Goal: Task Accomplishment & Management: Use online tool/utility

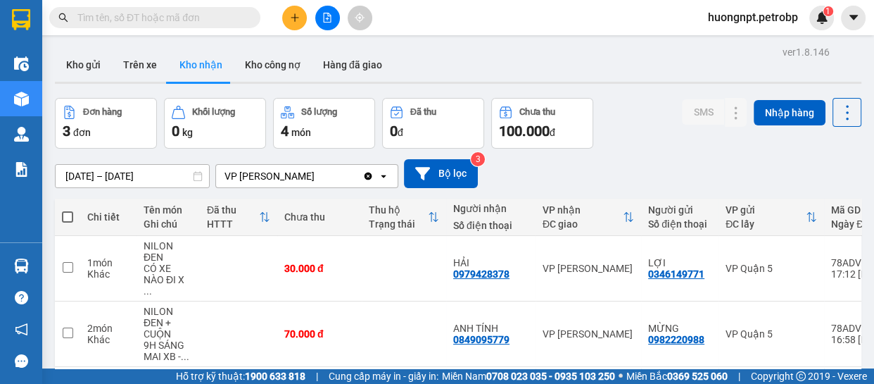
scroll to position [92, 0]
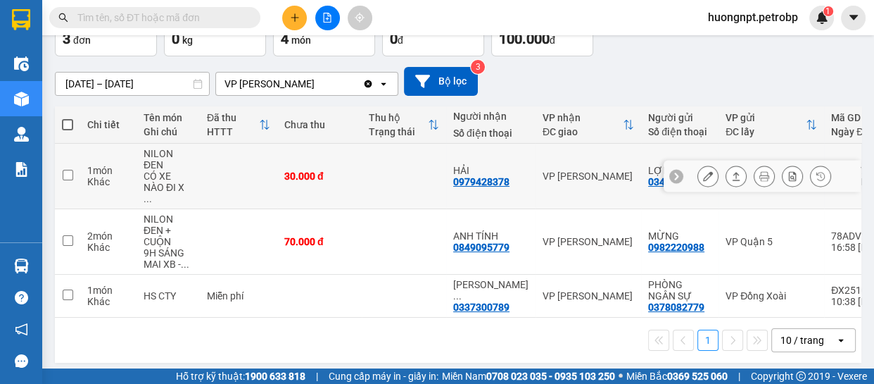
click at [348, 170] on div "30.000 đ" at bounding box center [319, 175] width 70 height 11
checkbox input "true"
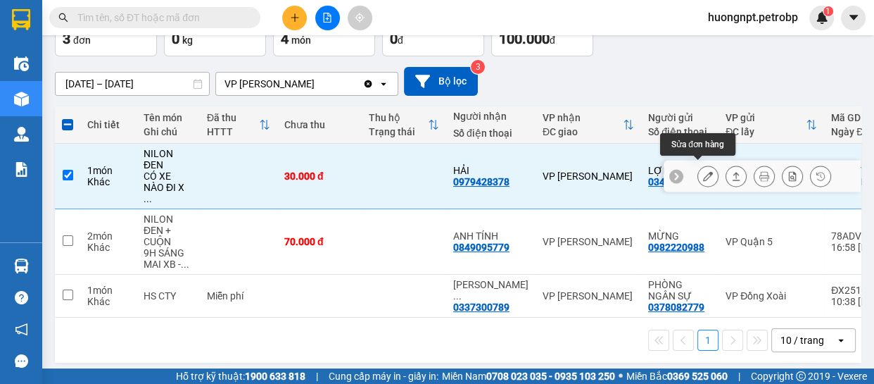
click at [703, 171] on icon at bounding box center [708, 176] width 10 height 10
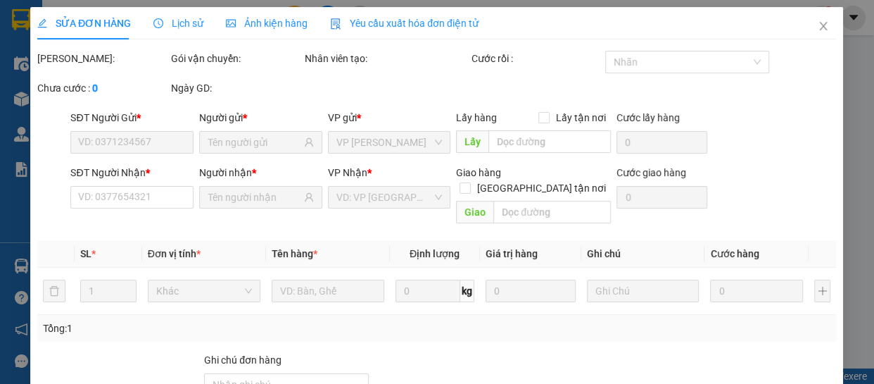
type input "0346149771"
type input "LỢI"
type input "0979428378"
type input "HẢI"
type input "30.000"
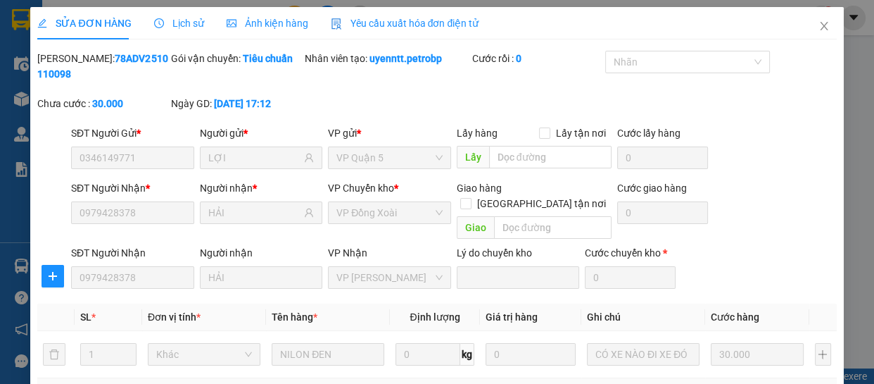
drag, startPoint x: 72, startPoint y: 57, endPoint x: 162, endPoint y: 52, distance: 90.2
click at [162, 52] on div "[PERSON_NAME]: 78ADV2510110098" at bounding box center [102, 66] width 131 height 31
copy b "78ADV2510110098"
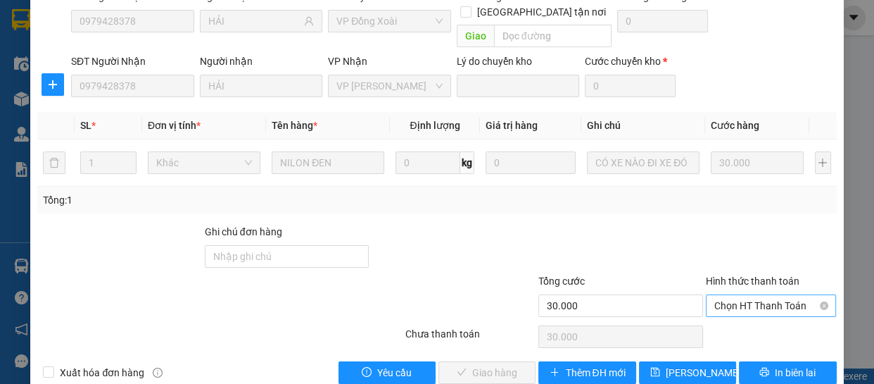
click at [789, 295] on span "Chọn HT Thanh Toán" at bounding box center [772, 305] width 114 height 21
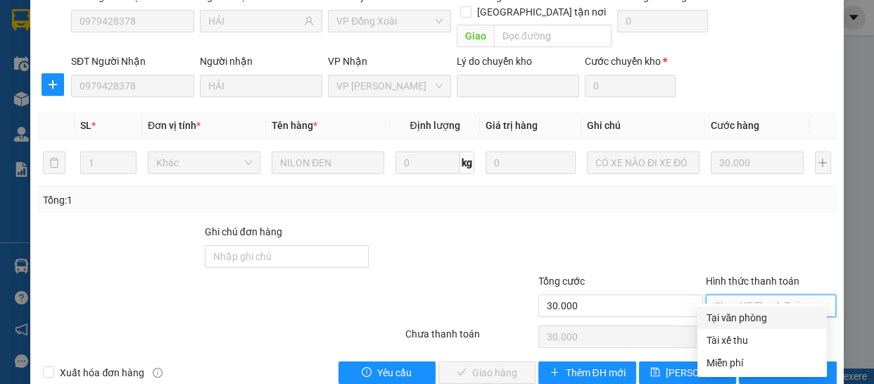
click at [772, 319] on div "Tại văn phòng" at bounding box center [762, 317] width 113 height 15
type input "0"
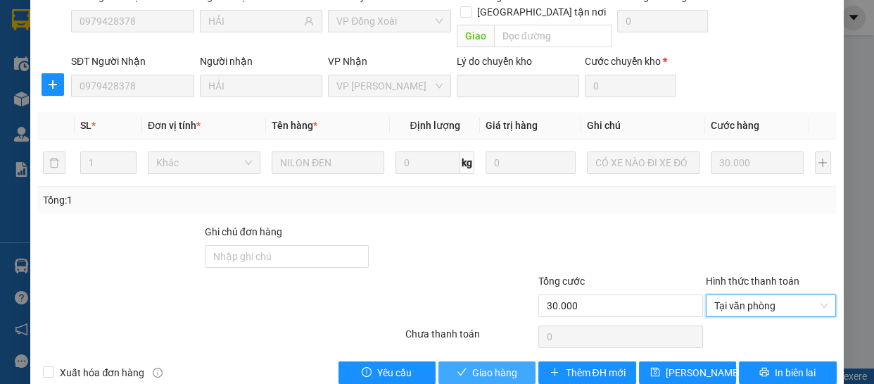
click at [479, 365] on span "Giao hàng" at bounding box center [494, 372] width 45 height 15
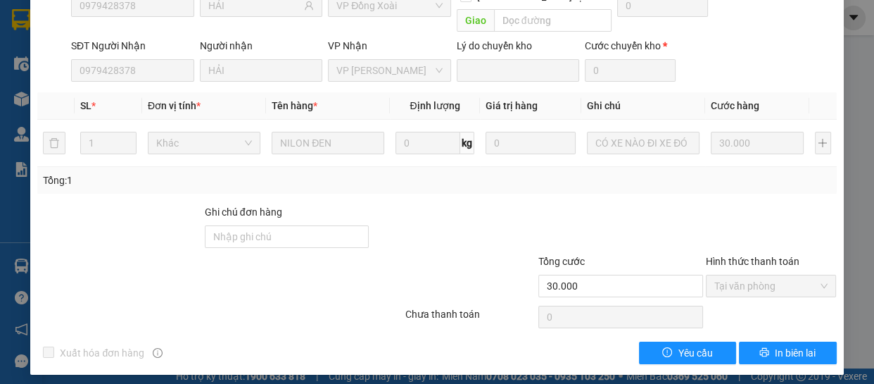
scroll to position [15, 0]
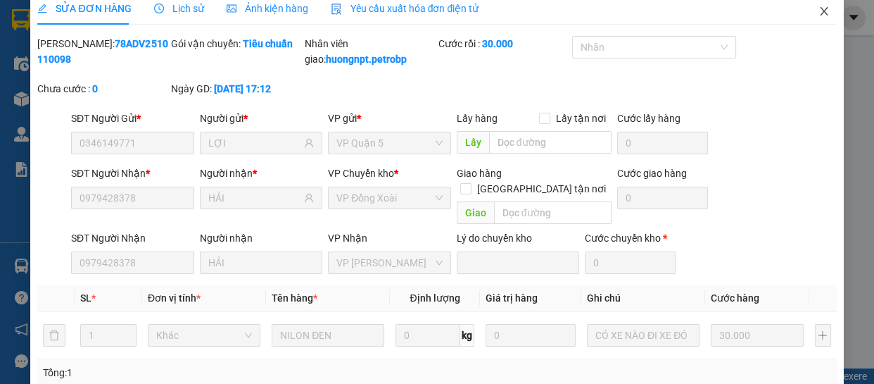
click at [819, 8] on icon "close" at bounding box center [824, 11] width 11 height 11
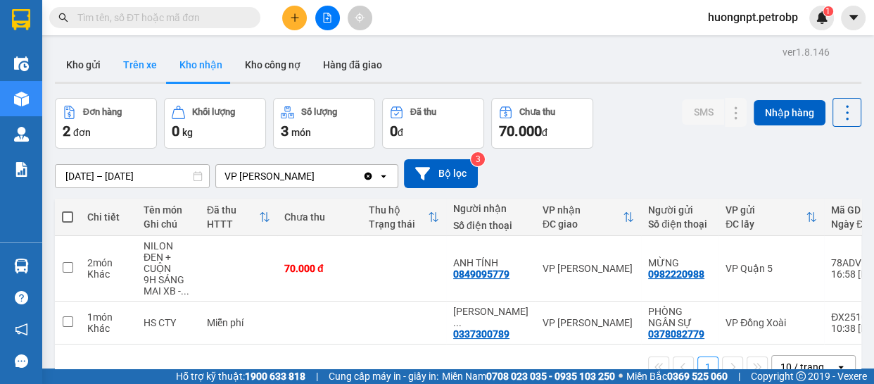
click at [133, 58] on button "Trên xe" at bounding box center [140, 65] width 56 height 34
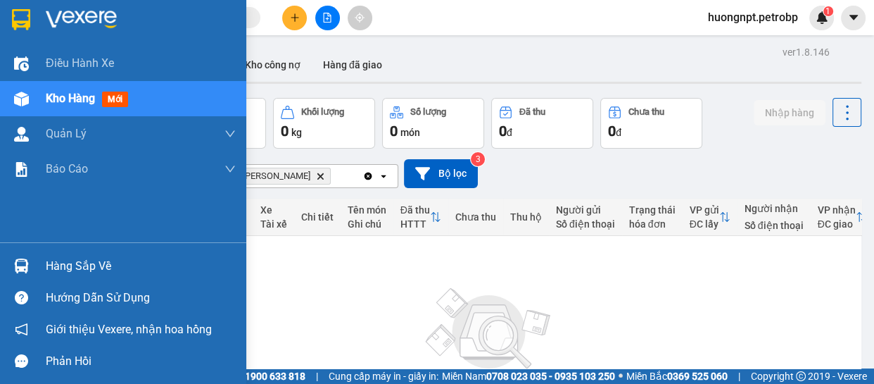
click at [56, 265] on div "Hàng sắp về" at bounding box center [141, 266] width 190 height 21
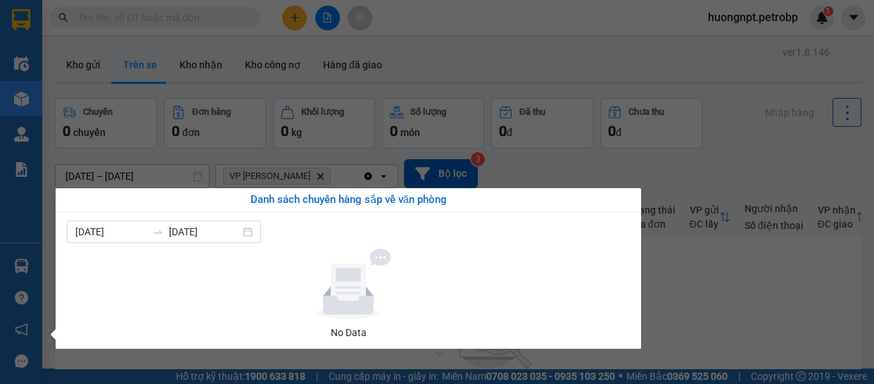
click at [626, 199] on div "Danh sách chuyến hàng sắp về văn phòng" at bounding box center [348, 199] width 563 height 17
click at [707, 306] on section "Kết quả tìm kiếm ( 2 ) Bộ lọc Mã ĐH Trạng thái Món hàng Tổng cước Chưa cước Ngư…" at bounding box center [437, 192] width 874 height 384
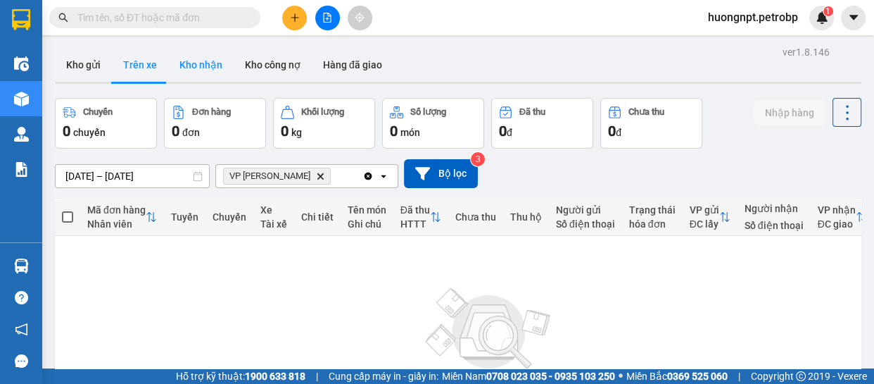
click at [213, 67] on button "Kho nhận" at bounding box center [200, 65] width 65 height 34
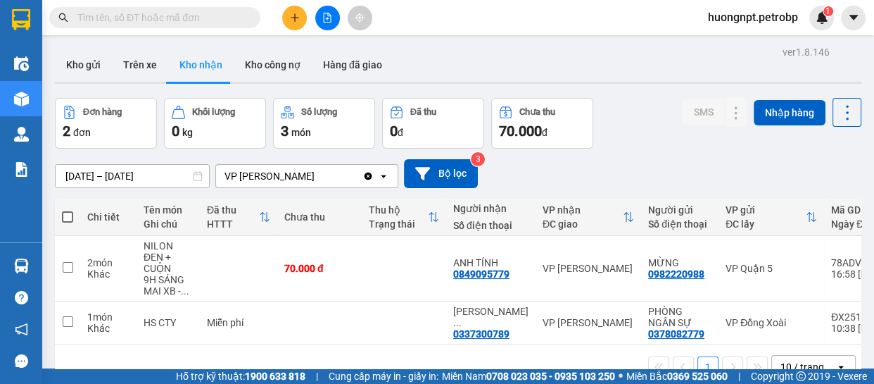
click at [624, 58] on div "Kho gửi Trên xe Kho nhận Kho công nợ Hàng đã giao" at bounding box center [458, 66] width 807 height 37
click at [150, 64] on button "Trên xe" at bounding box center [140, 65] width 56 height 34
type input "[DATE] – [DATE]"
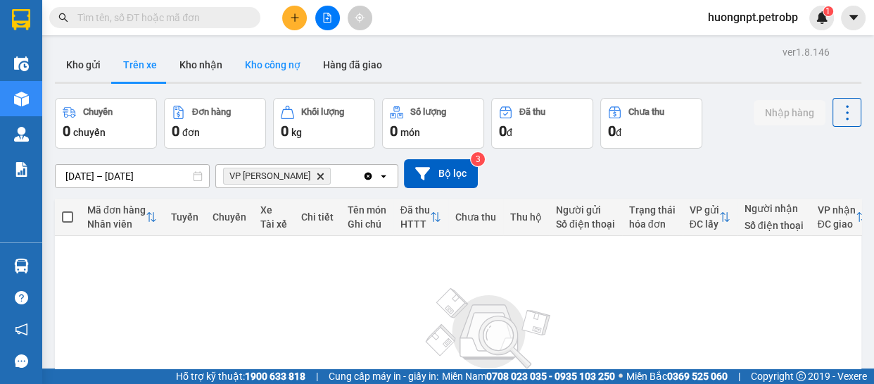
click at [263, 61] on button "Kho công nợ" at bounding box center [273, 65] width 78 height 34
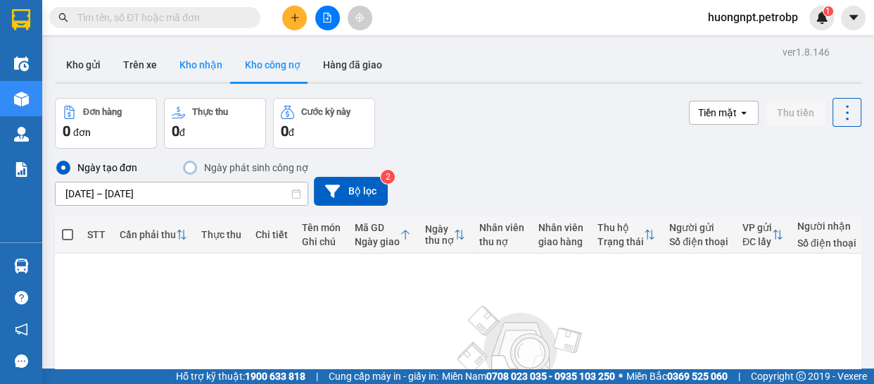
click at [191, 61] on button "Kho nhận" at bounding box center [200, 65] width 65 height 34
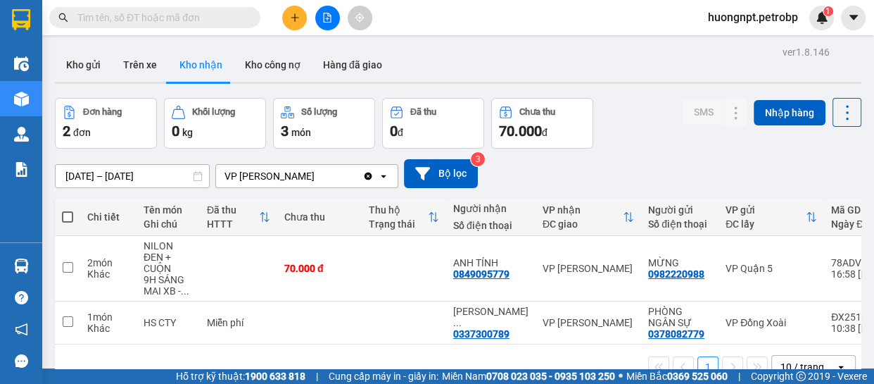
scroll to position [63, 0]
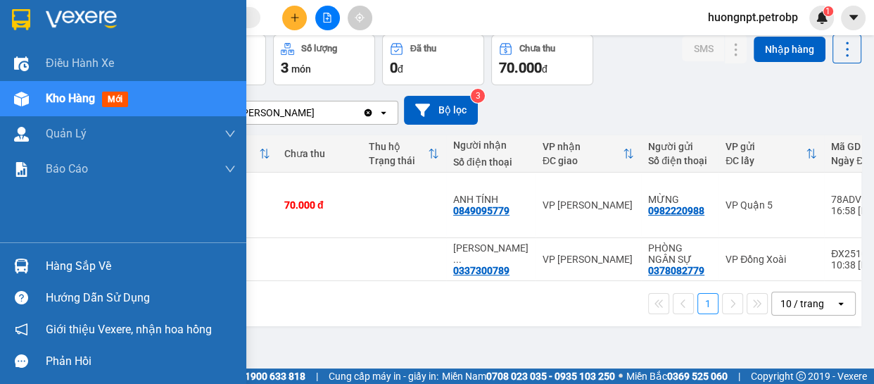
click at [88, 261] on div "Hàng sắp về" at bounding box center [141, 266] width 190 height 21
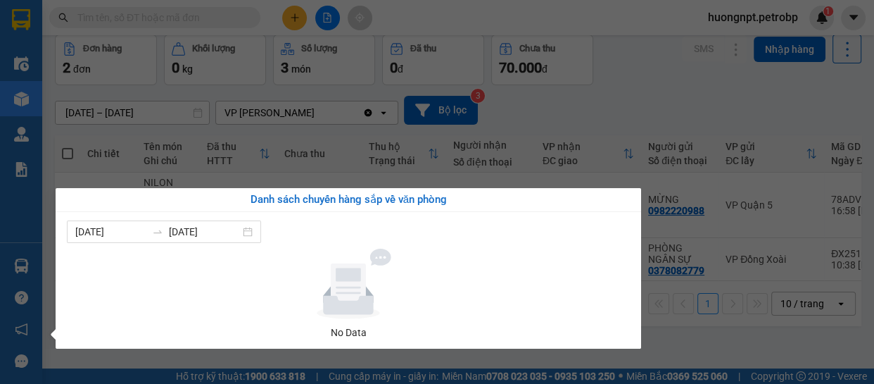
click at [628, 196] on div "Danh sách chuyến hàng sắp về văn phòng" at bounding box center [348, 199] width 563 height 17
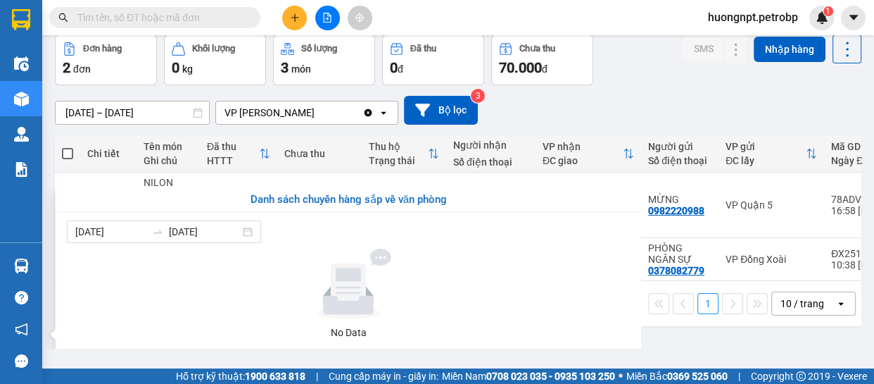
click at [605, 84] on section "Kết quả tìm kiếm ( 2 ) Bộ lọc Mã ĐH Trạng thái Món hàng Tổng cước Chưa cước Ngư…" at bounding box center [437, 192] width 874 height 384
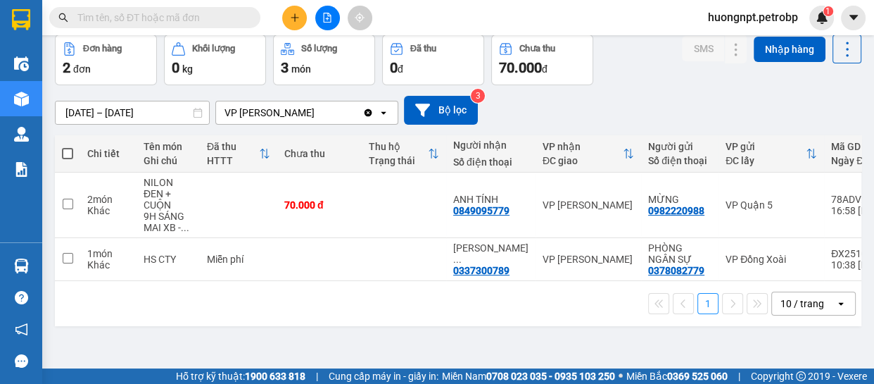
scroll to position [0, 0]
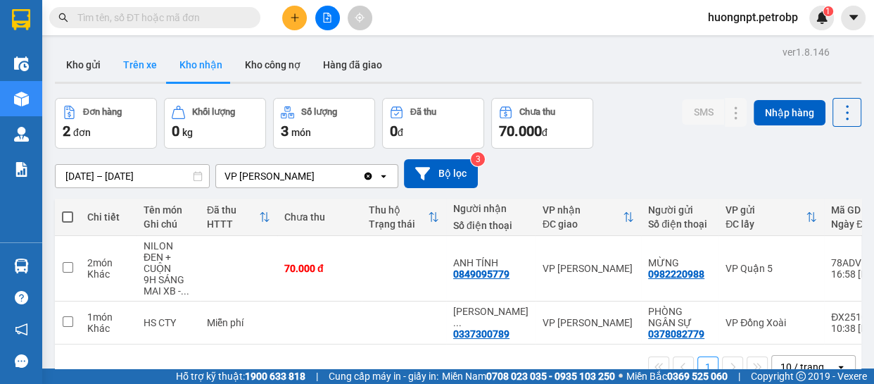
click at [127, 56] on button "Trên xe" at bounding box center [140, 65] width 56 height 34
type input "[DATE] – [DATE]"
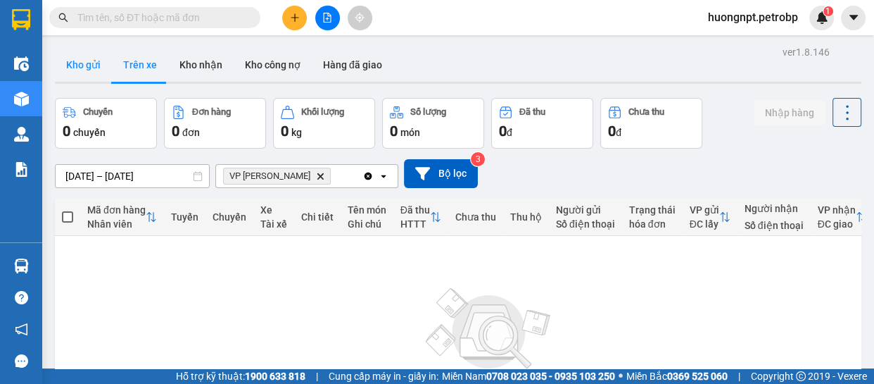
click at [84, 64] on button "Kho gửi" at bounding box center [83, 65] width 57 height 34
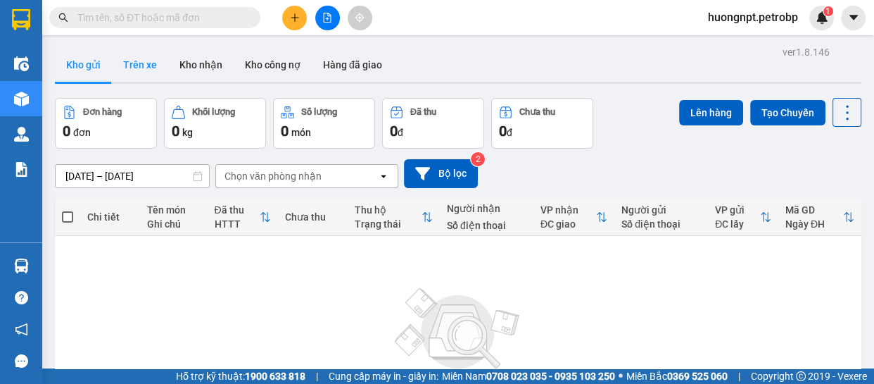
click at [150, 63] on button "Trên xe" at bounding box center [140, 65] width 56 height 34
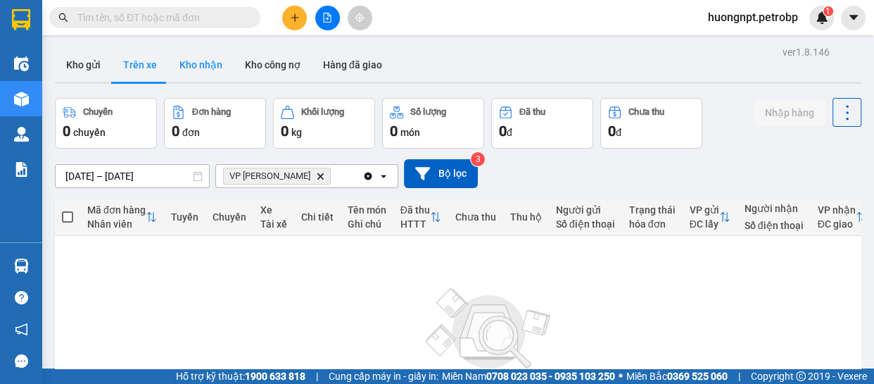
click at [198, 63] on button "Kho nhận" at bounding box center [200, 65] width 65 height 34
type input "[DATE] – [DATE]"
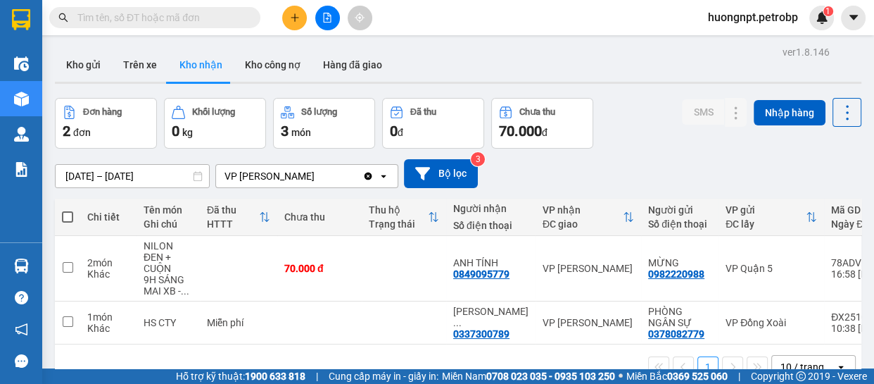
click at [157, 16] on input "text" at bounding box center [160, 17] width 166 height 15
paste input "0852660666"
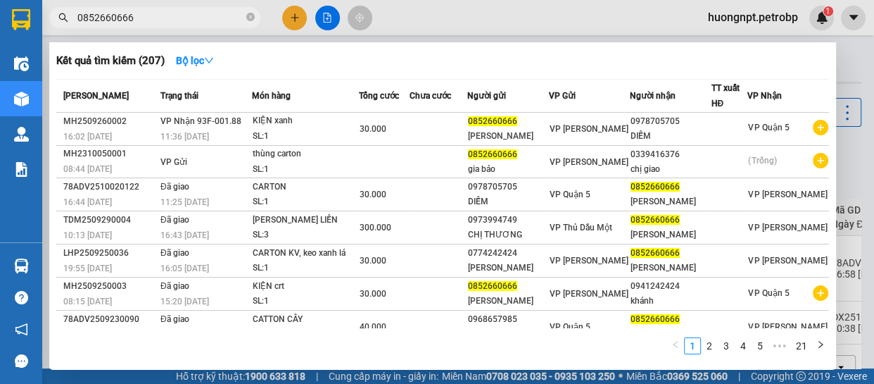
type input "0852660666"
click at [122, 355] on div "1 2 3 4 5 ••• 21" at bounding box center [442, 348] width 773 height 25
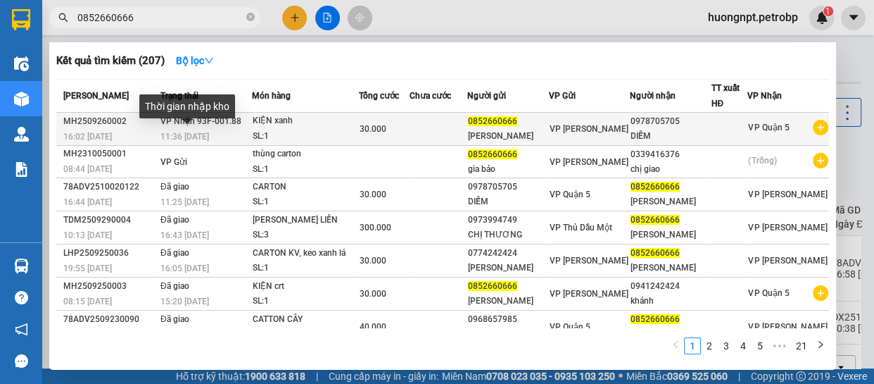
click at [210, 129] on div "11:36 [DATE]" at bounding box center [206, 136] width 91 height 15
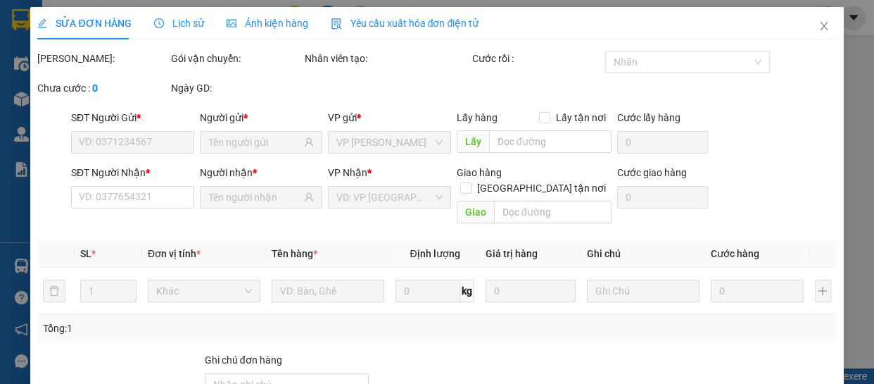
type input "0852660666"
type input "0978705705"
type input "30.000"
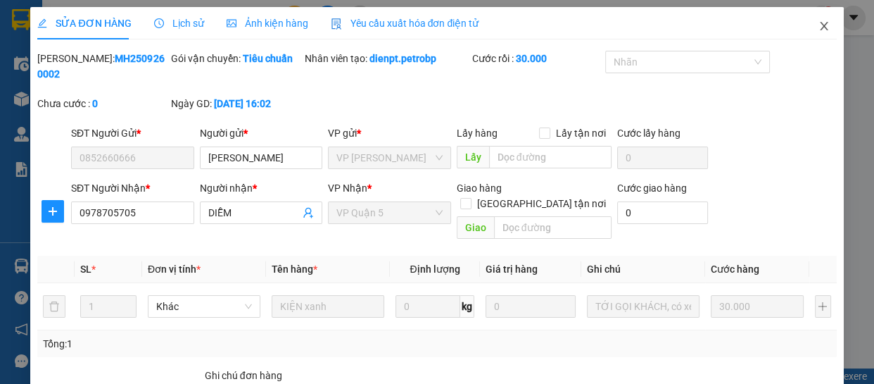
click at [819, 22] on icon "close" at bounding box center [824, 25] width 11 height 11
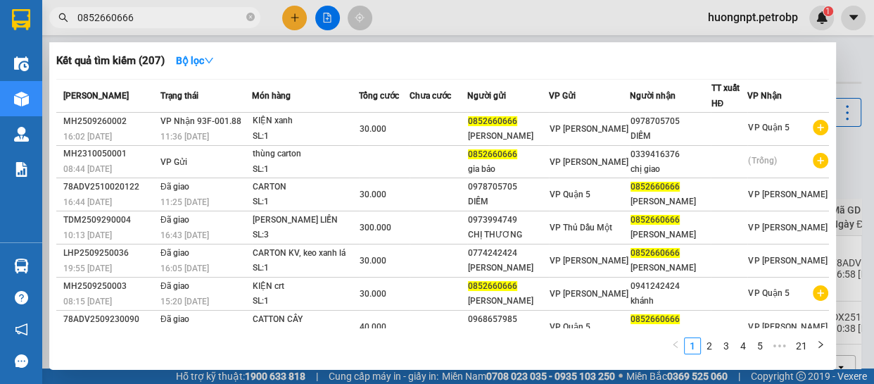
click at [213, 15] on input "0852660666" at bounding box center [160, 17] width 166 height 15
click at [126, 348] on div "1 2 3 4 5 ••• 21" at bounding box center [442, 348] width 773 height 25
click at [170, 18] on input "0852660666" at bounding box center [160, 17] width 166 height 15
drag, startPoint x: 170, startPoint y: 18, endPoint x: 63, endPoint y: 2, distance: 108.1
click at [63, 6] on div "Kết quả tìm kiếm ( 207 ) Bộ lọc Mã ĐH Trạng thái Món hàng Tổng cước Chưa cước N…" at bounding box center [137, 18] width 275 height 25
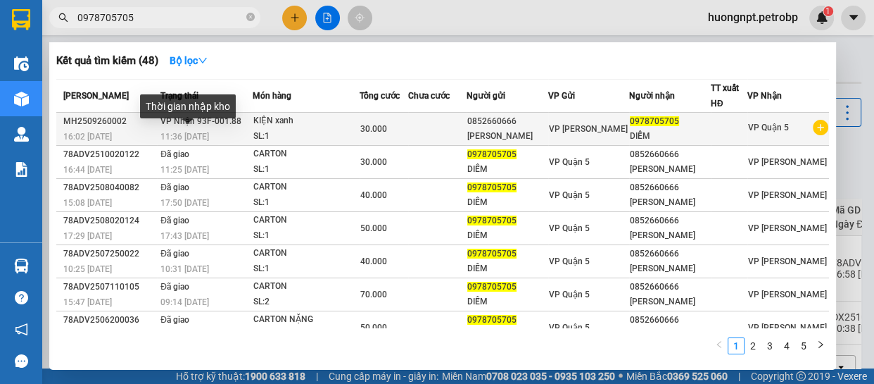
type input "0978705705"
click at [168, 127] on div "Thời gian nhập kho" at bounding box center [188, 111] width 96 height 34
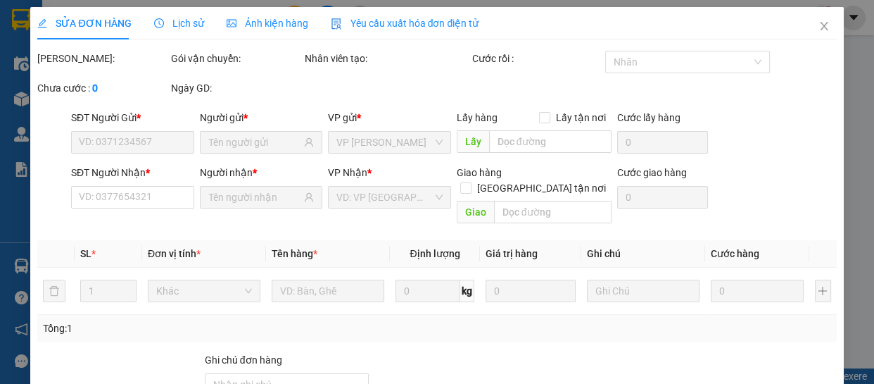
type input "0852660666"
type input "0978705705"
type input "30.000"
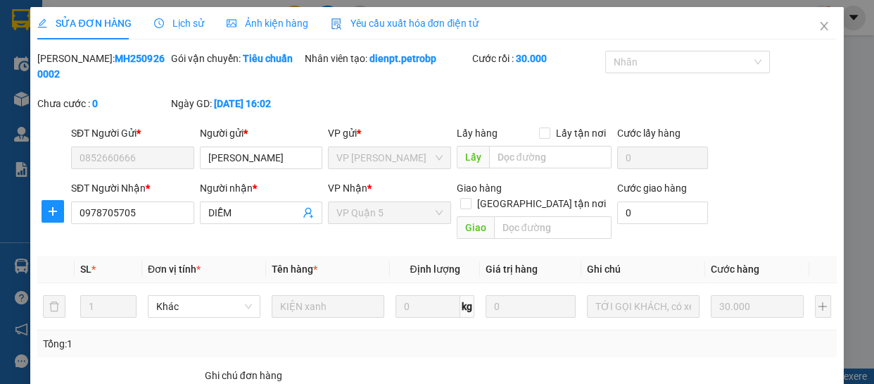
click at [184, 24] on span "Lịch sử" at bounding box center [179, 23] width 50 height 11
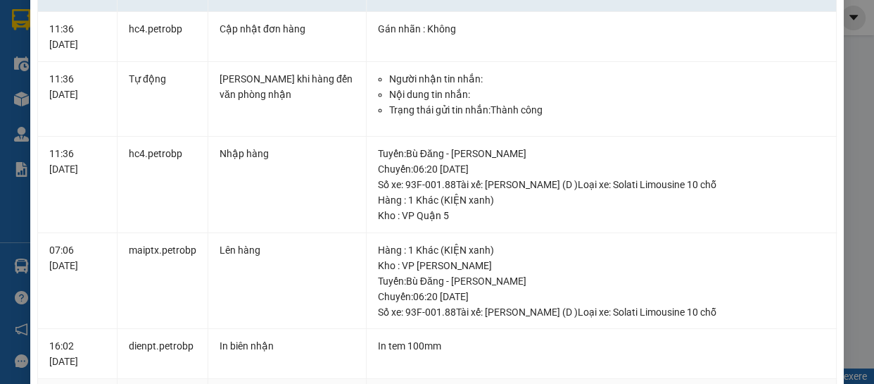
scroll to position [14, 0]
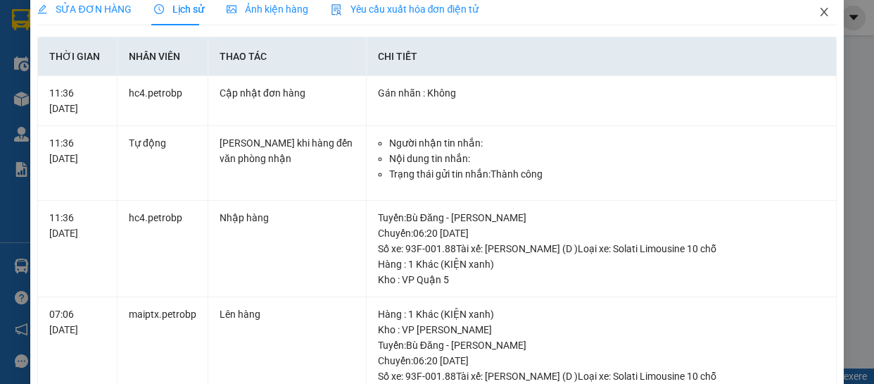
click at [819, 10] on icon "close" at bounding box center [824, 11] width 11 height 11
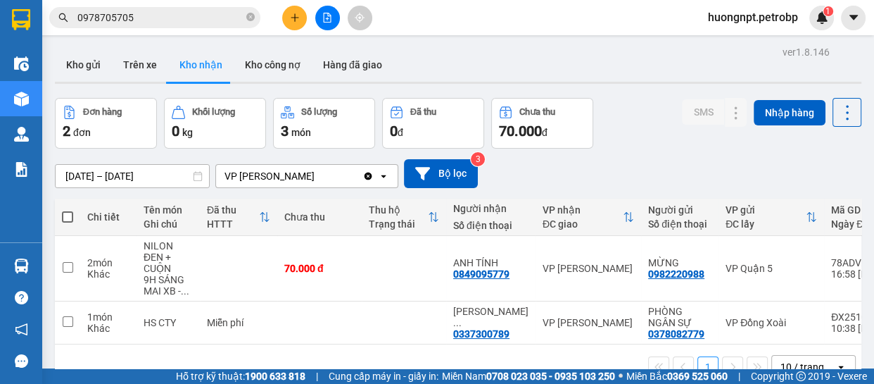
click at [197, 19] on input "0978705705" at bounding box center [160, 17] width 166 height 15
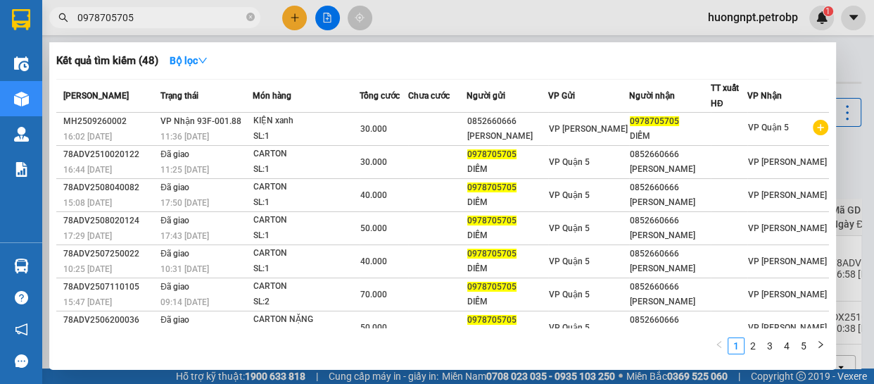
click at [206, 356] on div "1 2 3 4 5" at bounding box center [442, 348] width 773 height 25
click at [168, 348] on div "1 2 3 4 5" at bounding box center [442, 348] width 773 height 25
click at [196, 345] on div "1 2 3 4 5" at bounding box center [442, 348] width 773 height 25
click at [252, 18] on icon "close-circle" at bounding box center [250, 17] width 8 height 8
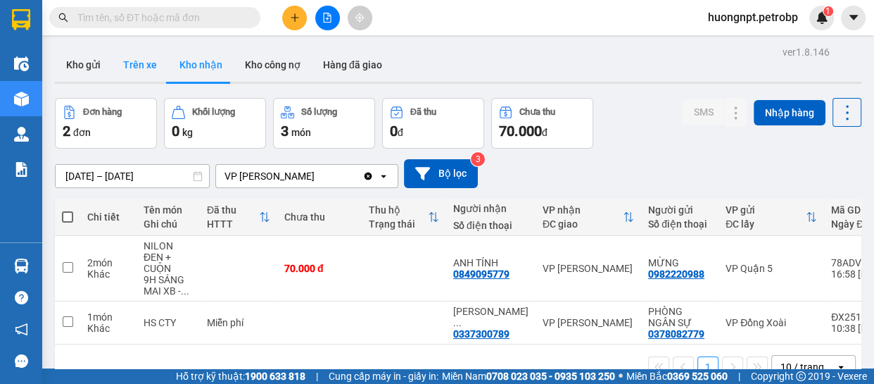
click at [131, 67] on button "Trên xe" at bounding box center [140, 65] width 56 height 34
type input "[DATE] – [DATE]"
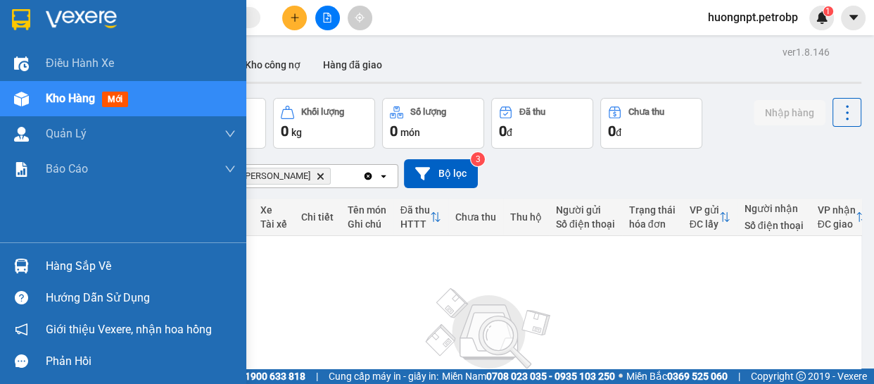
click at [58, 269] on div "Hàng sắp về" at bounding box center [141, 266] width 190 height 21
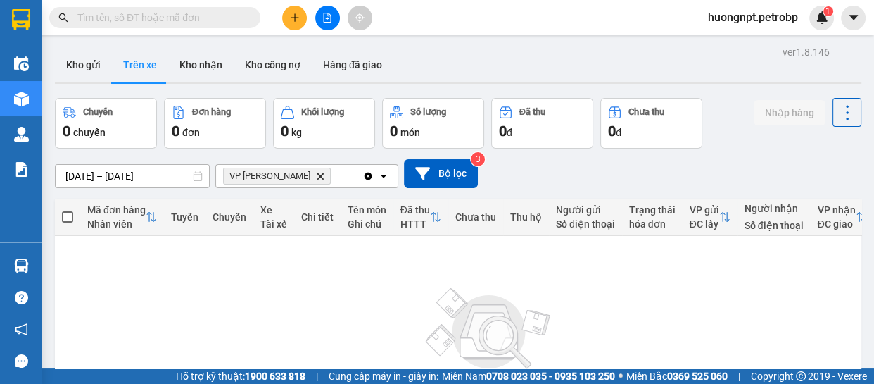
click at [726, 308] on section "Kết quả tìm kiếm ( 48 ) Bộ lọc Mã ĐH Trạng thái Món hàng Tổng cước Chưa cước Ng…" at bounding box center [437, 192] width 874 height 384
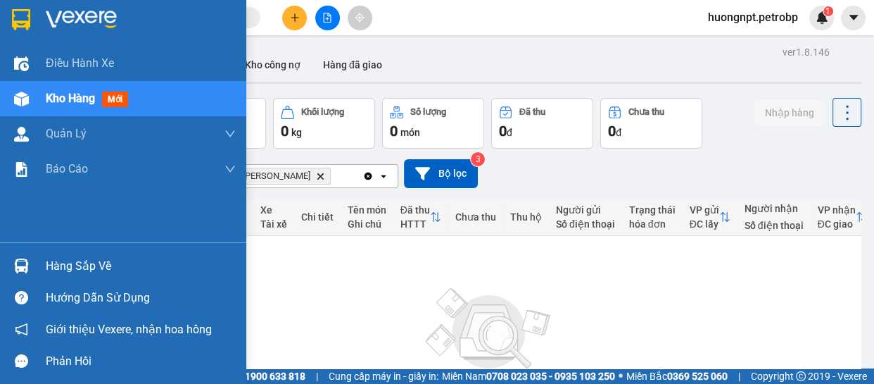
click at [67, 264] on div "Hàng sắp về" at bounding box center [141, 266] width 190 height 21
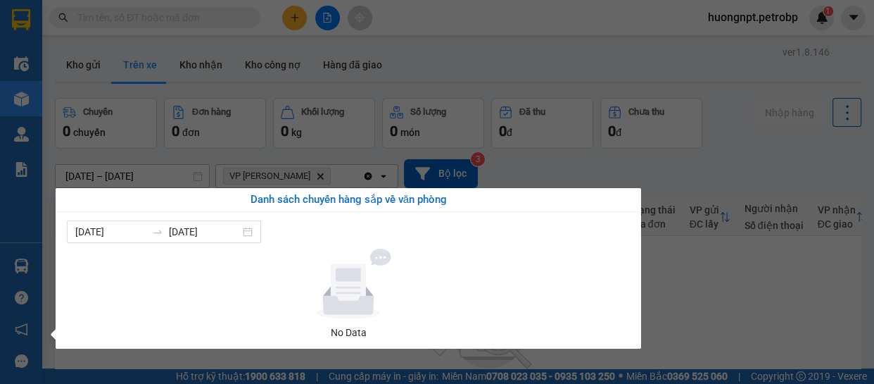
click at [742, 328] on section "Kết quả tìm kiếm ( 48 ) Bộ lọc Mã ĐH Trạng thái Món hàng Tổng cước Chưa cước Ng…" at bounding box center [437, 192] width 874 height 384
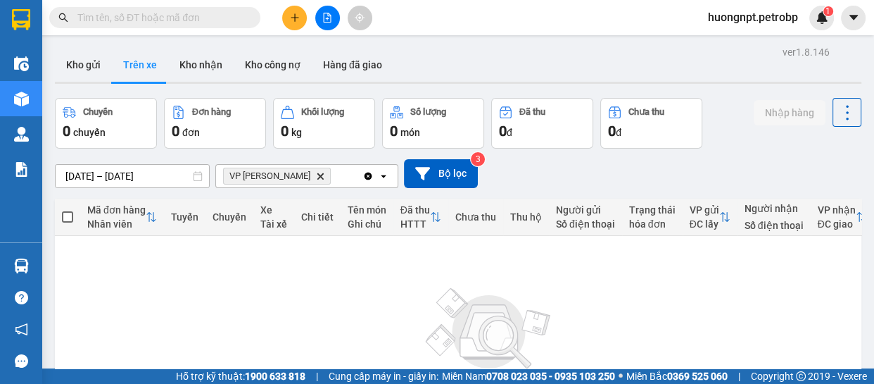
click at [177, 296] on div "Không có đơn hàng nào. Bạn thử điều chỉnh lại bộ lọc nhé!" at bounding box center [489, 345] width 855 height 211
